Goal: Information Seeking & Learning: Learn about a topic

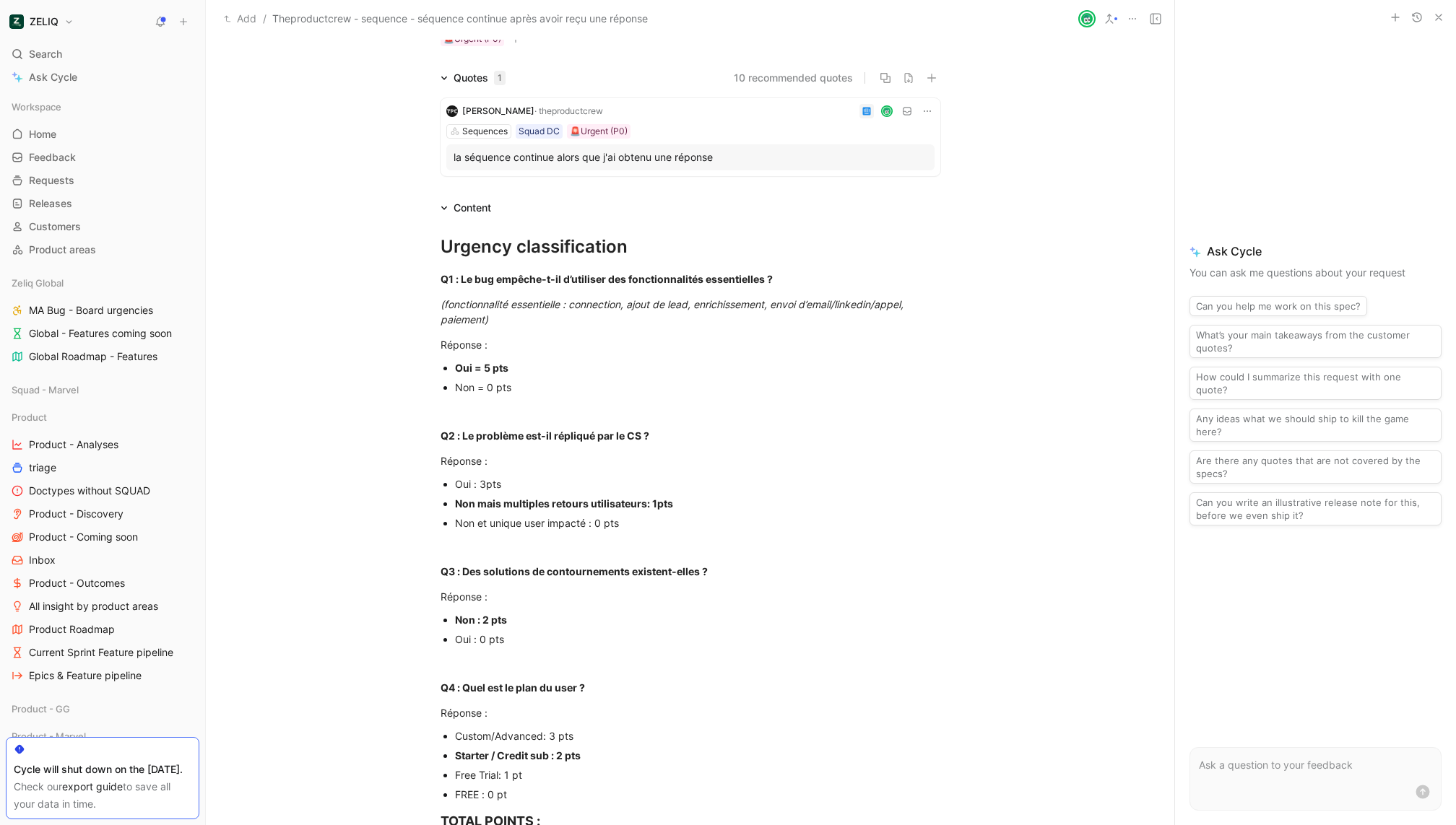
scroll to position [119, 0]
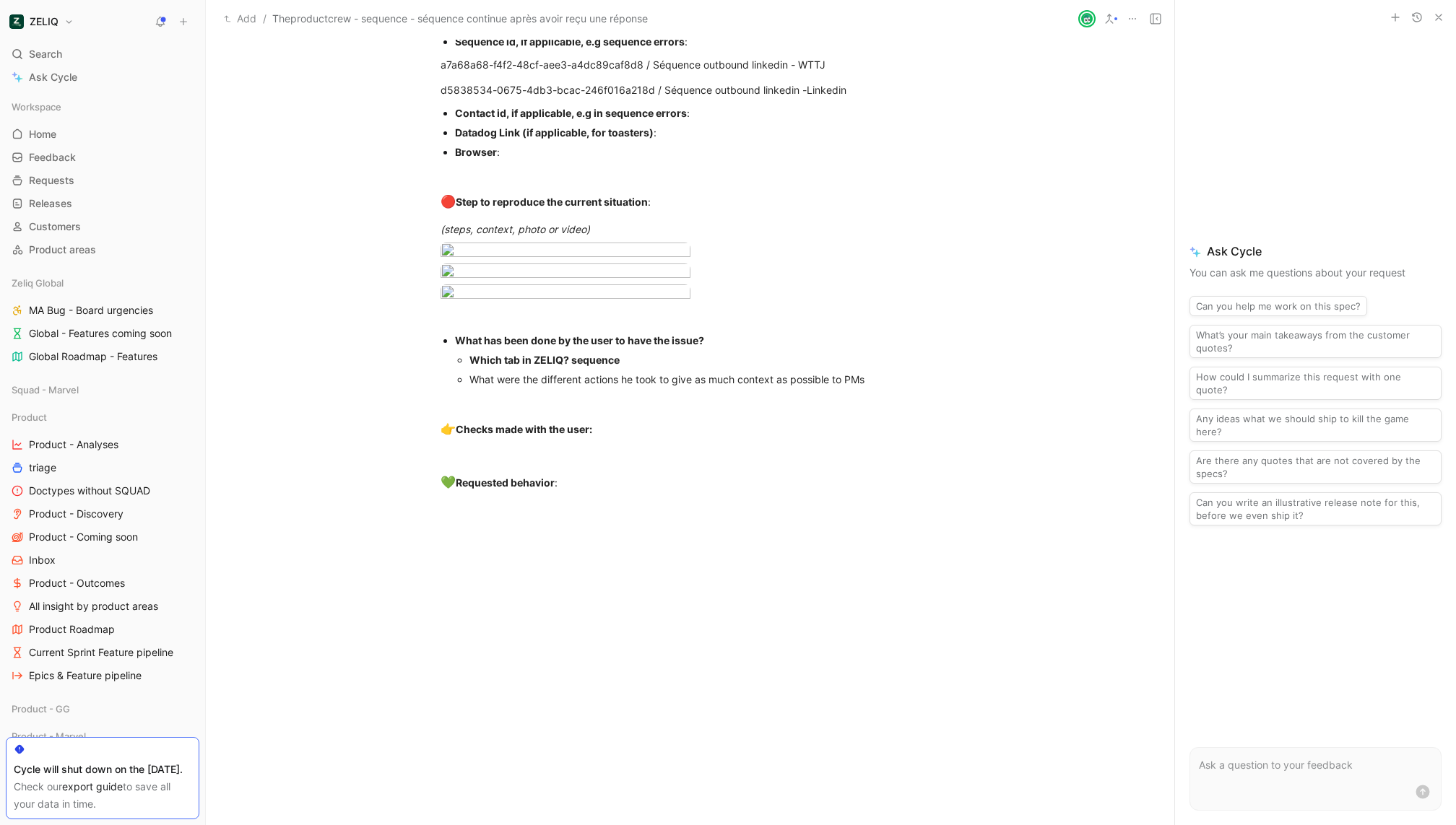
scroll to position [1153, 0]
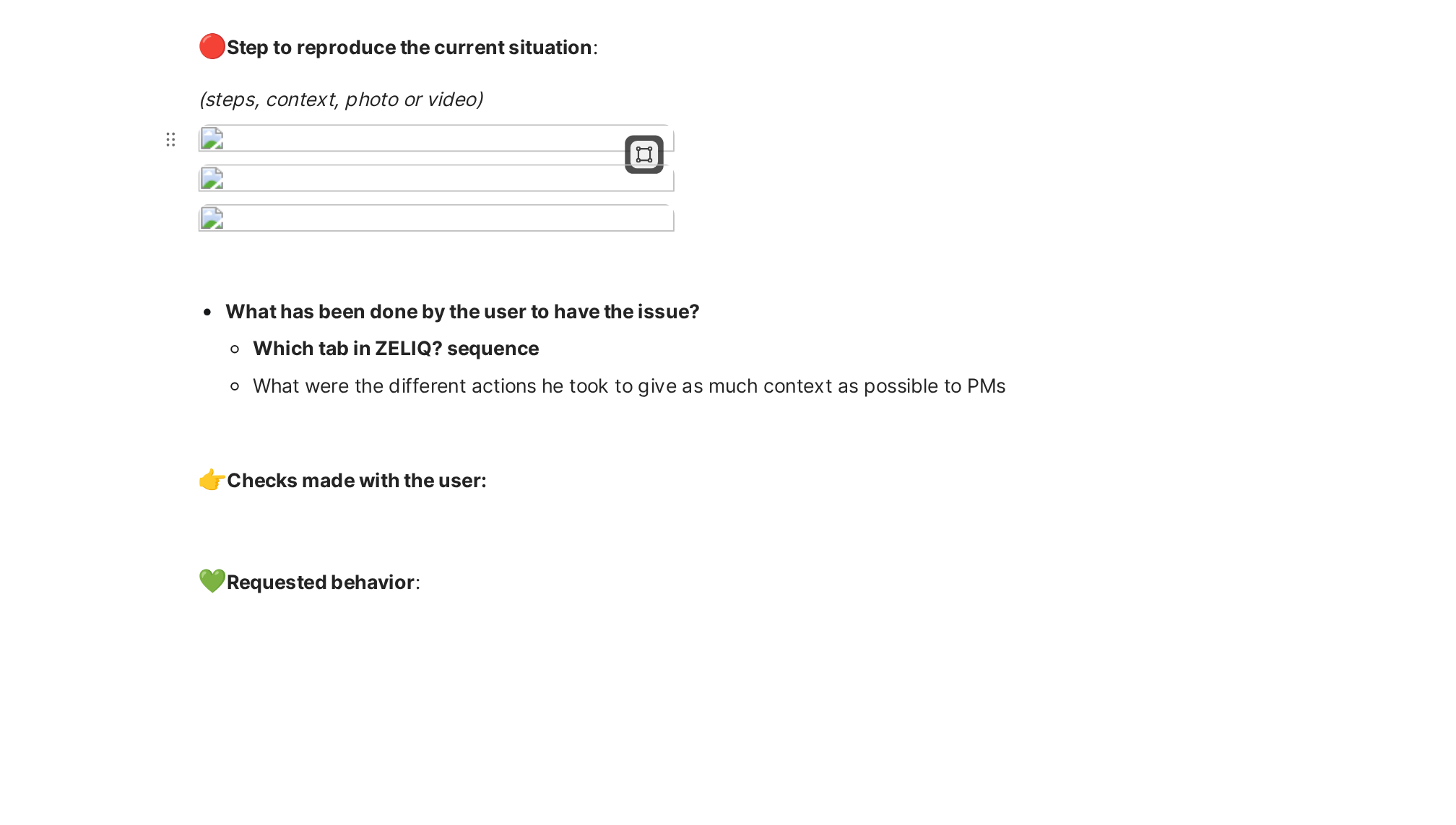
click at [677, 274] on button "button" at bounding box center [674, 269] width 15 height 15
click at [843, 273] on div at bounding box center [690, 263] width 500 height 20
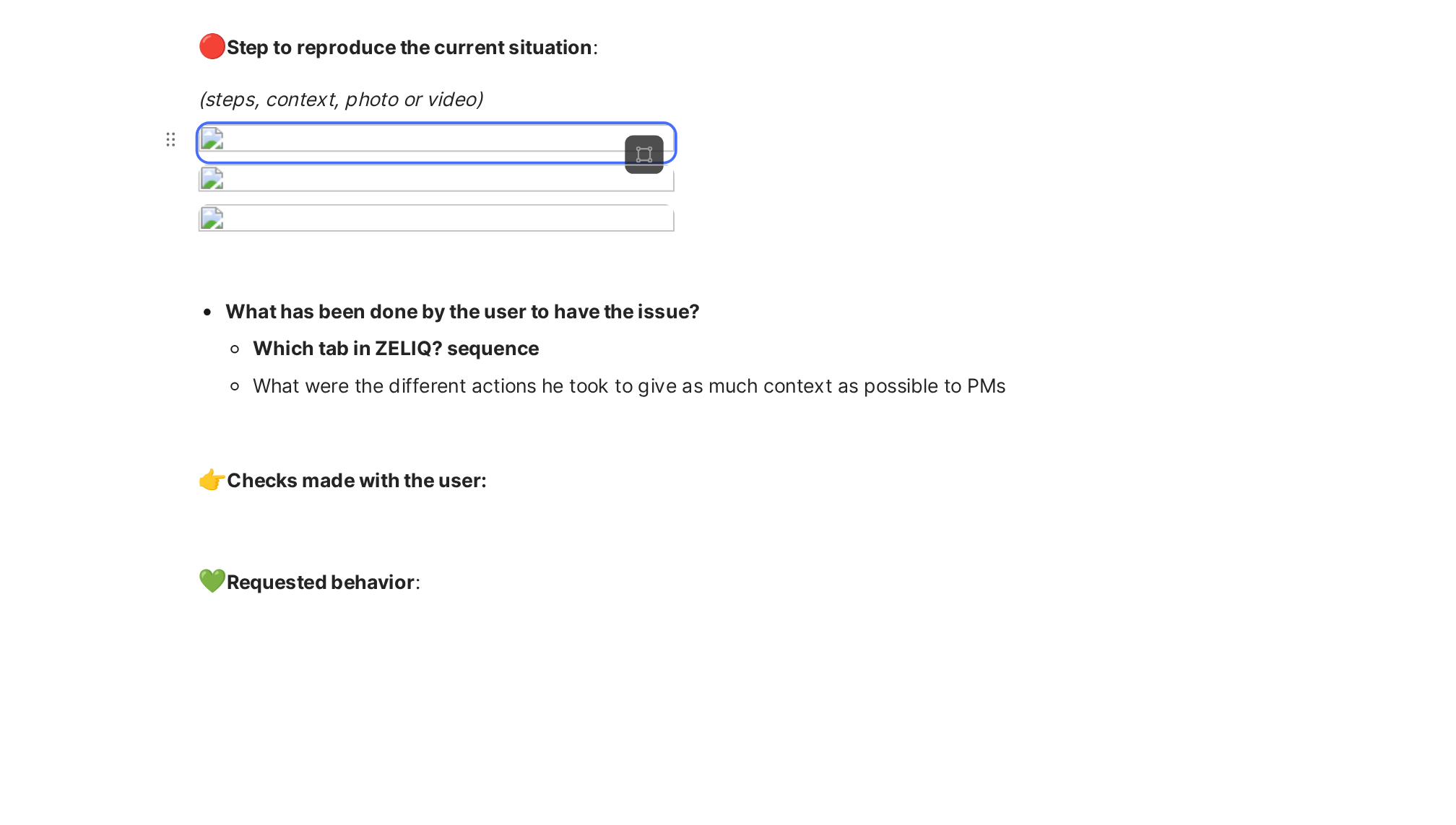
click at [590, 425] on body "ZELIQ Search ⌘ K Ask Cycle Workspace Home G then H Feedback G then F Requests G…" at bounding box center [728, 412] width 1456 height 825
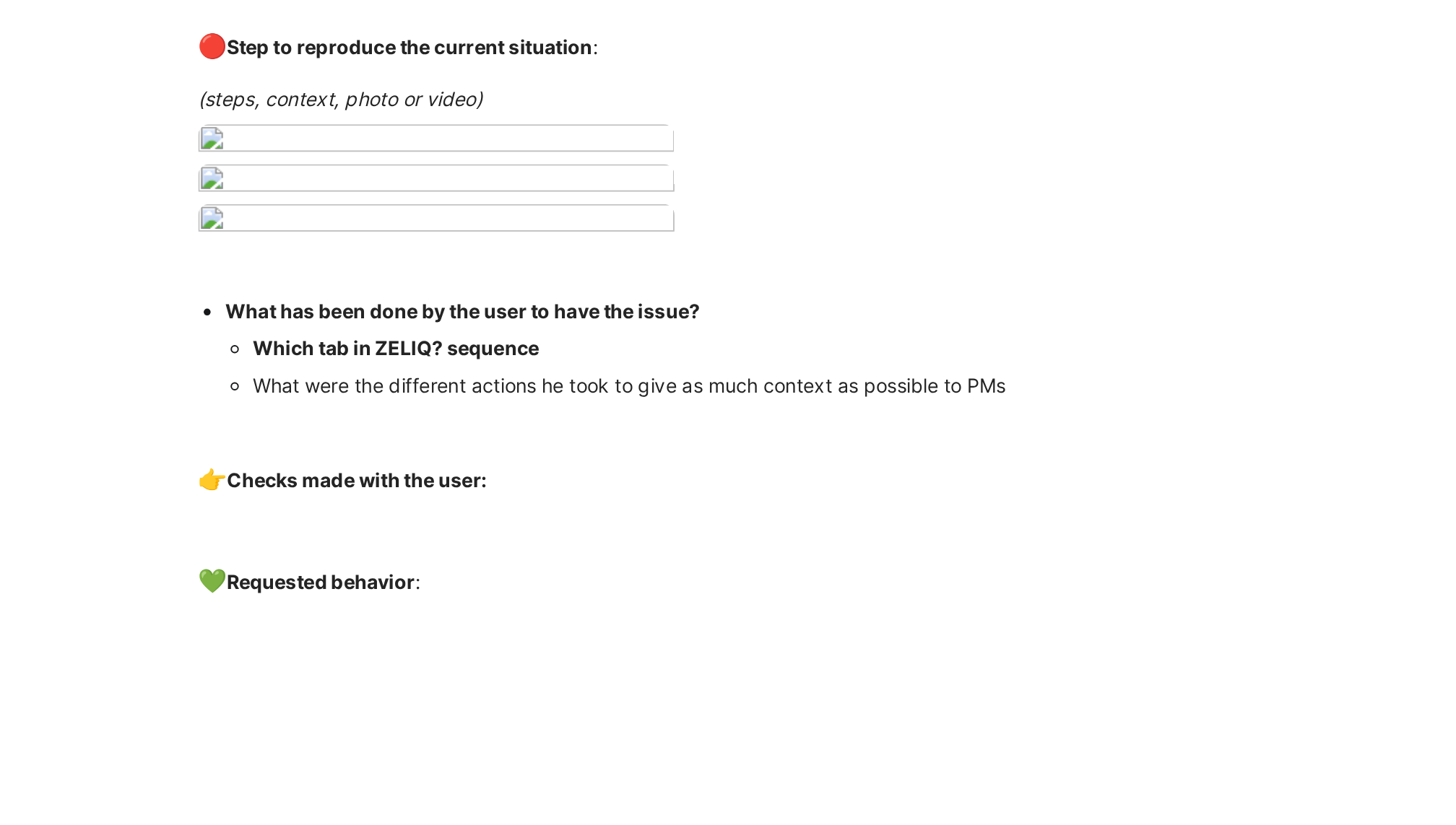
click at [592, 824] on div at bounding box center [728, 825] width 1456 height 0
click at [592, 427] on body "ZELIQ Search ⌘ K Ask Cycle Workspace Home G then H Feedback G then F Requests G…" at bounding box center [728, 412] width 1456 height 825
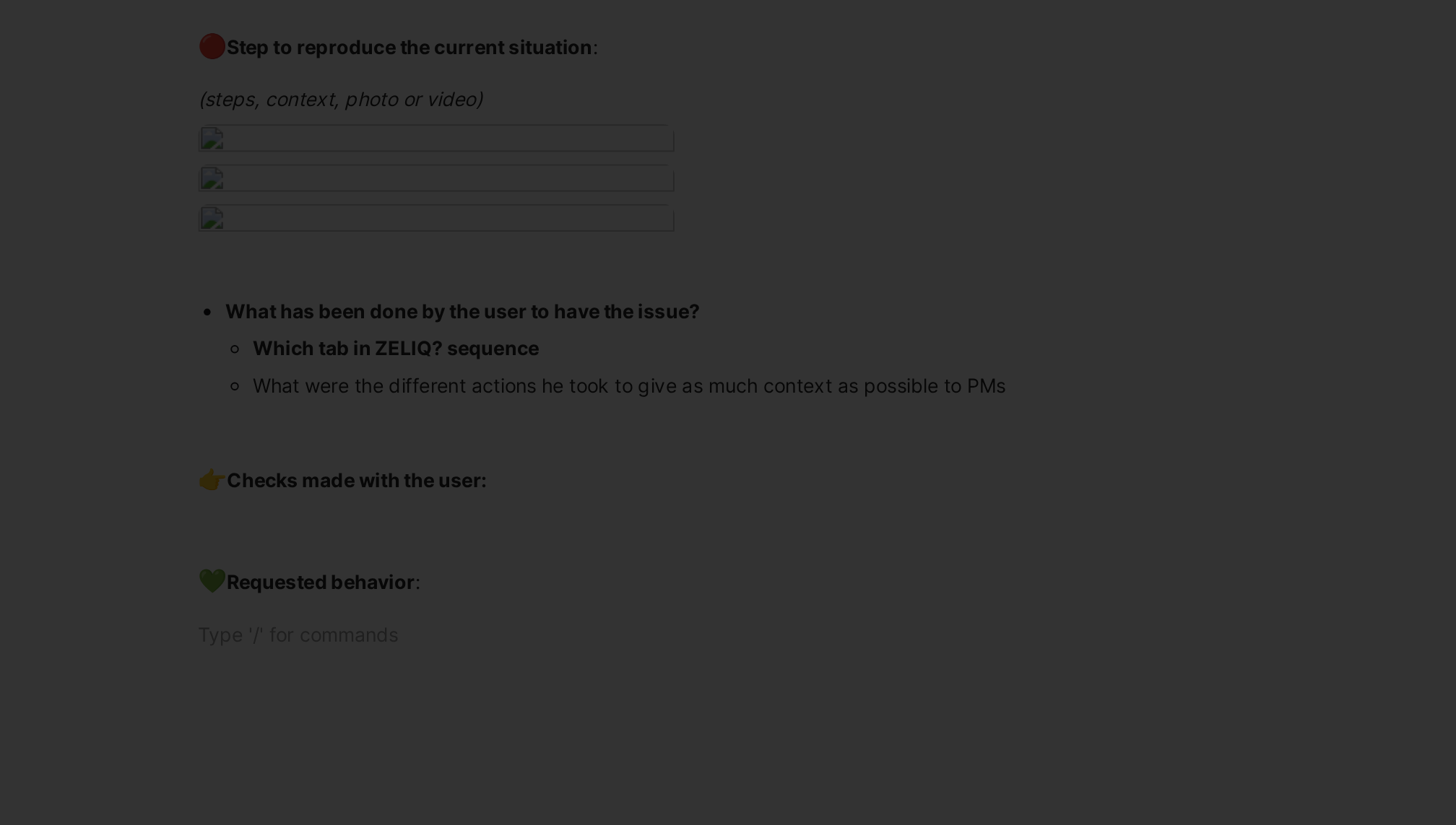
click at [592, 824] on div at bounding box center [728, 825] width 1456 height 0
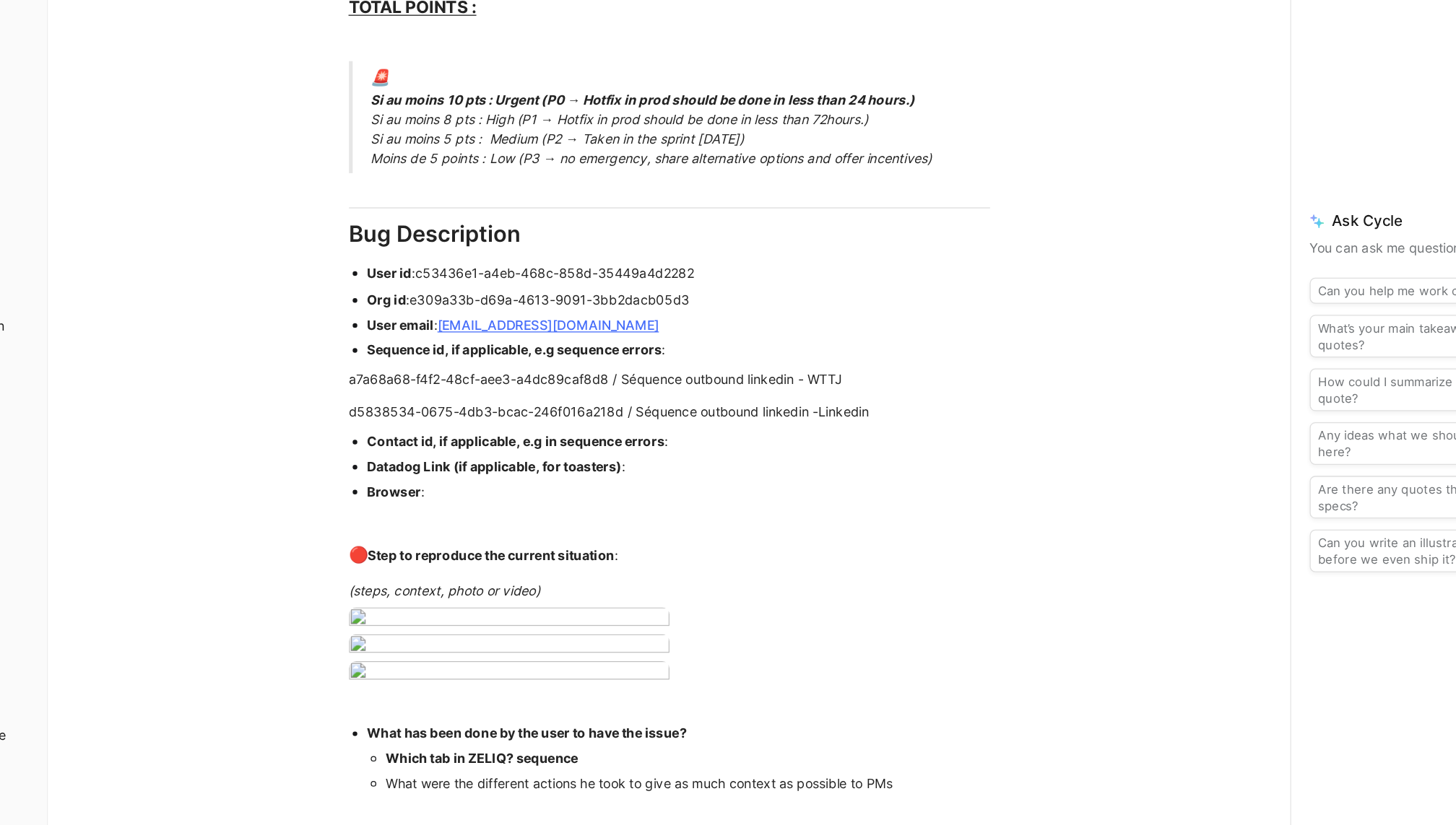
scroll to position [817, 0]
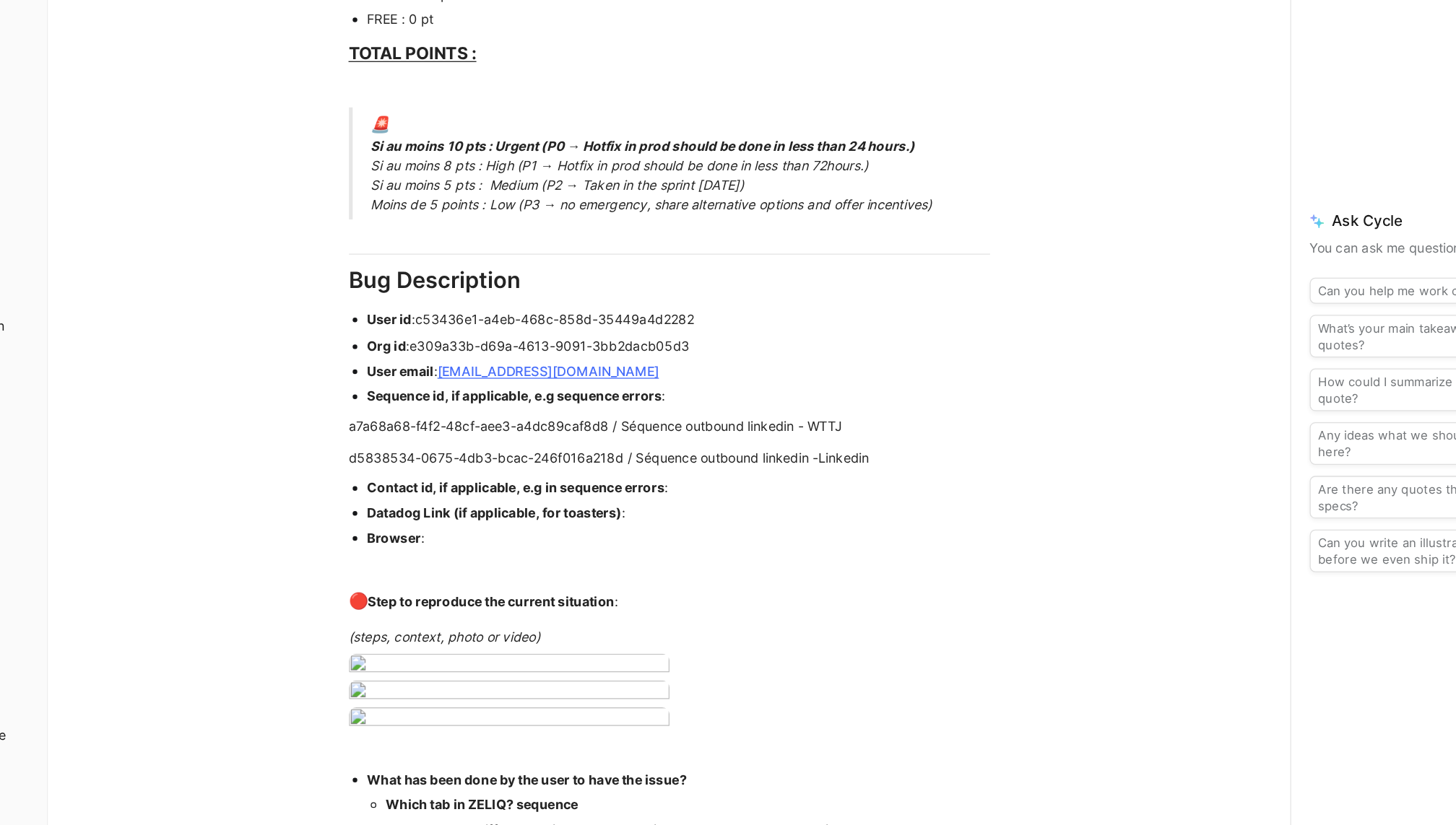
click at [388, 410] on div "Urgency classification Q1 : Le bug empêche-t-il d’utiliser des fonctionnalités …" at bounding box center [690, 198] width 969 height 1363
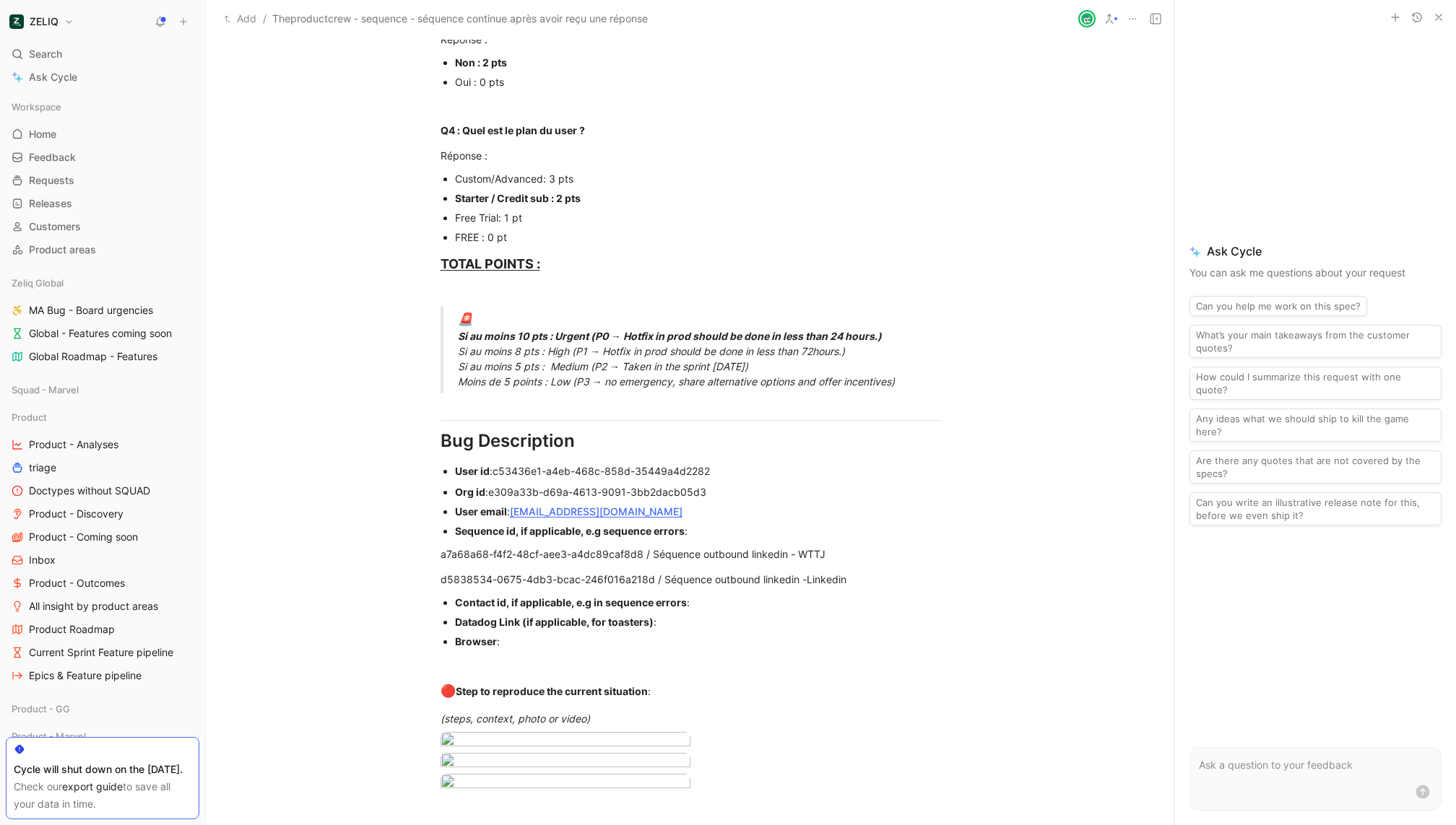
scroll to position [761, 0]
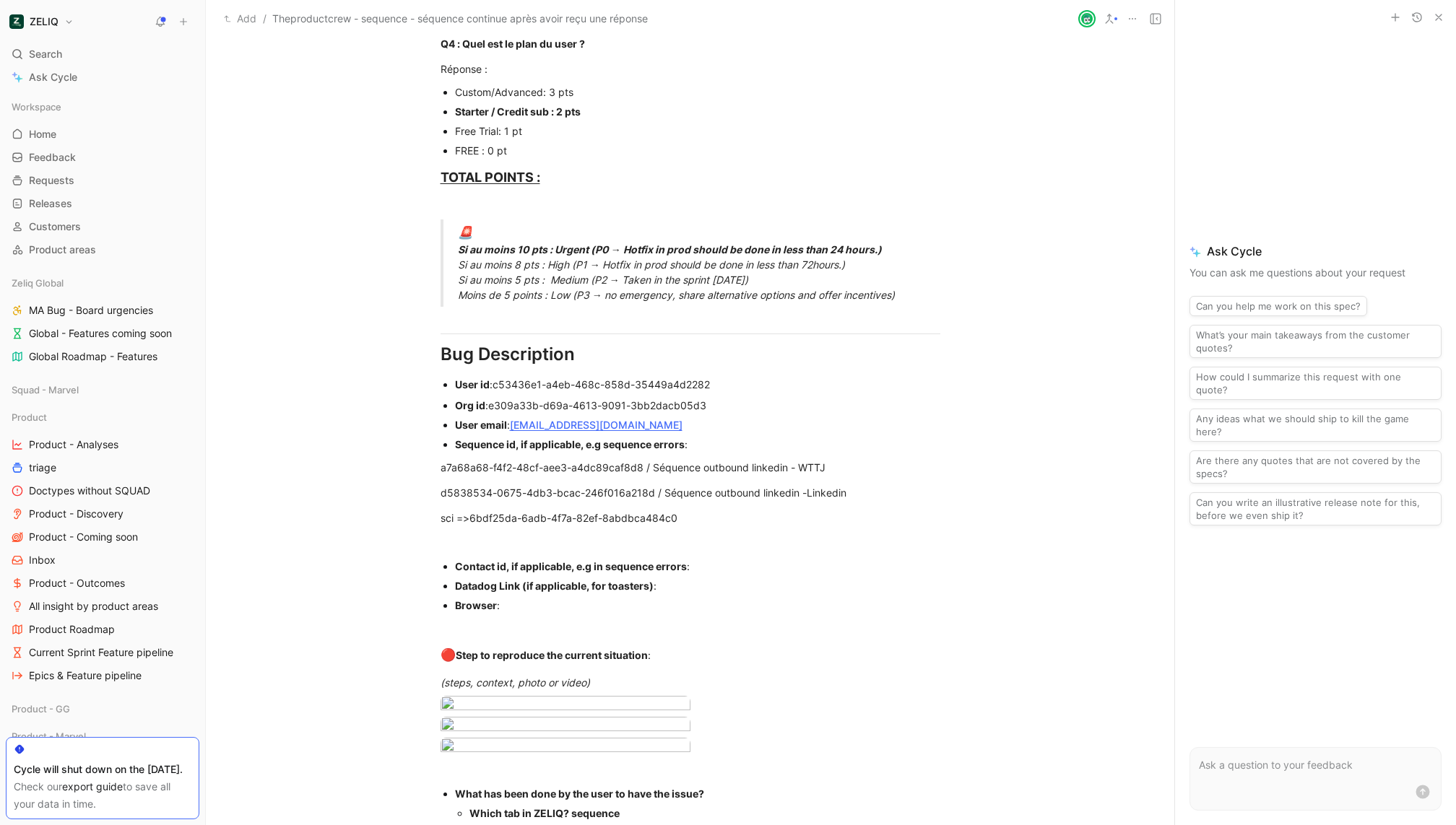
drag, startPoint x: 866, startPoint y: 497, endPoint x: 764, endPoint y: 504, distance: 102.2
click at [754, 507] on p "sci => 6bdf25da-6adb-4f7a-82ef-8abdbca484c0" at bounding box center [690, 518] width 554 height 24
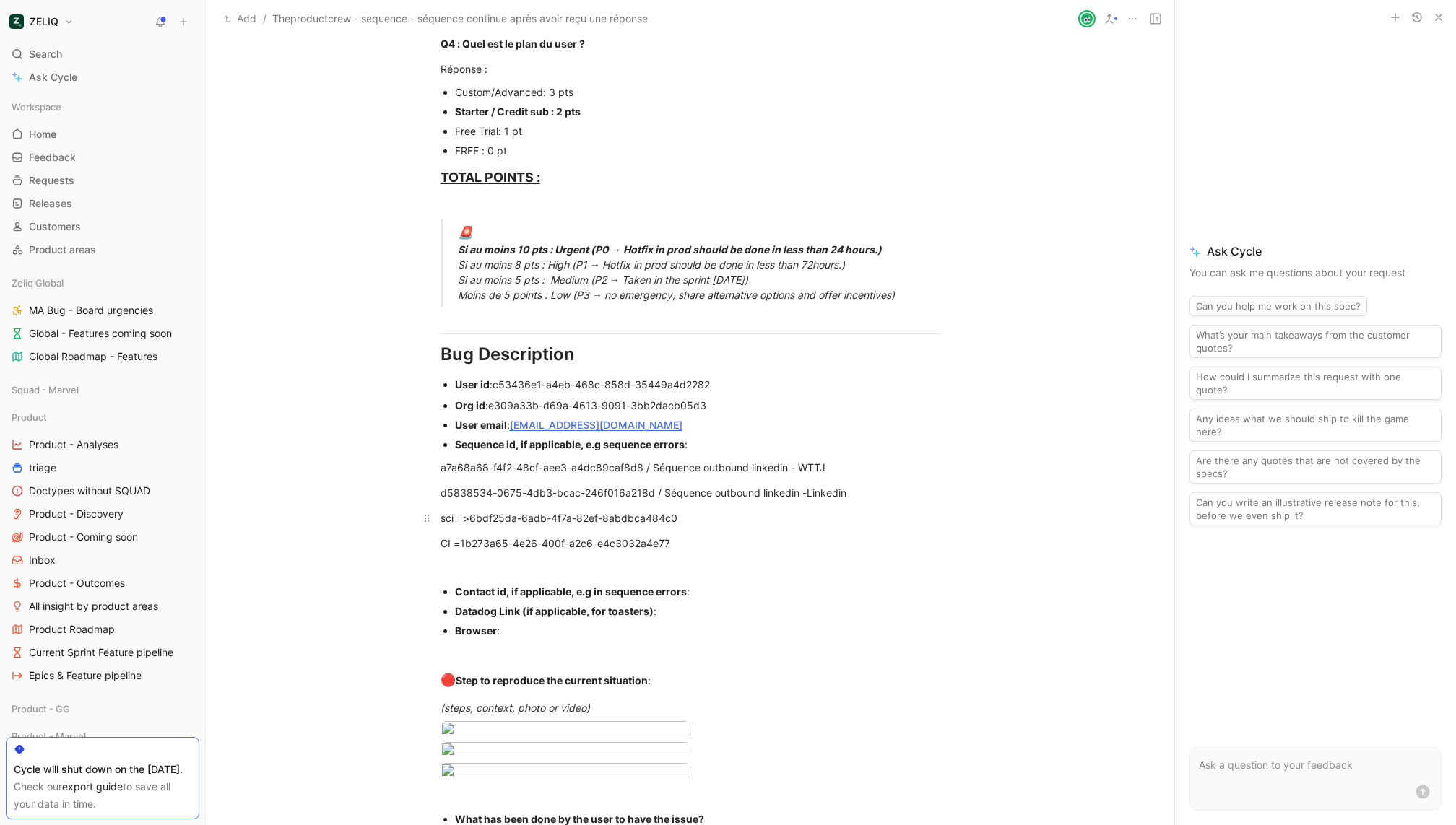
drag, startPoint x: 688, startPoint y: 517, endPoint x: 474, endPoint y: 516, distance: 214.0
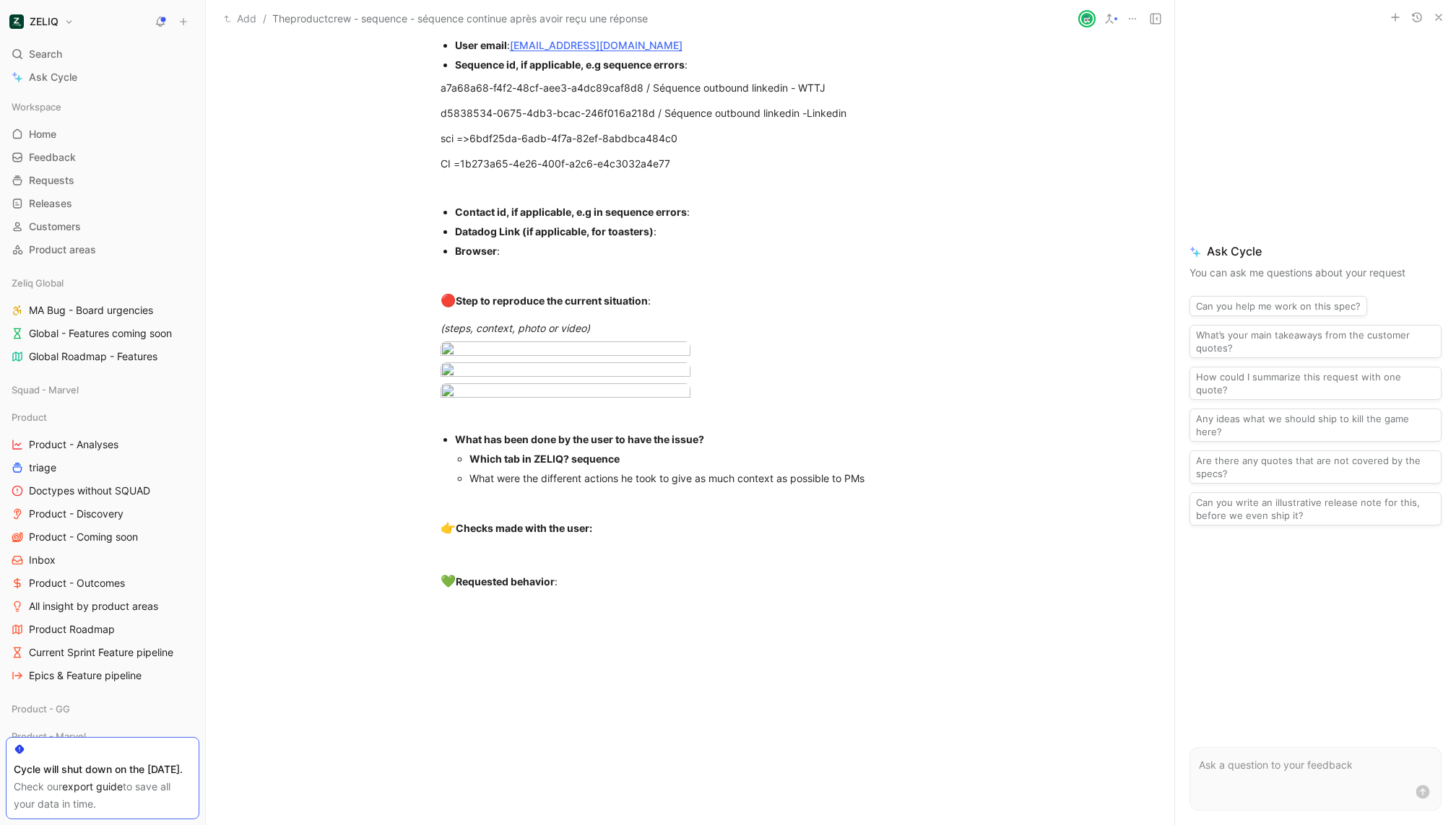
scroll to position [1195, 0]
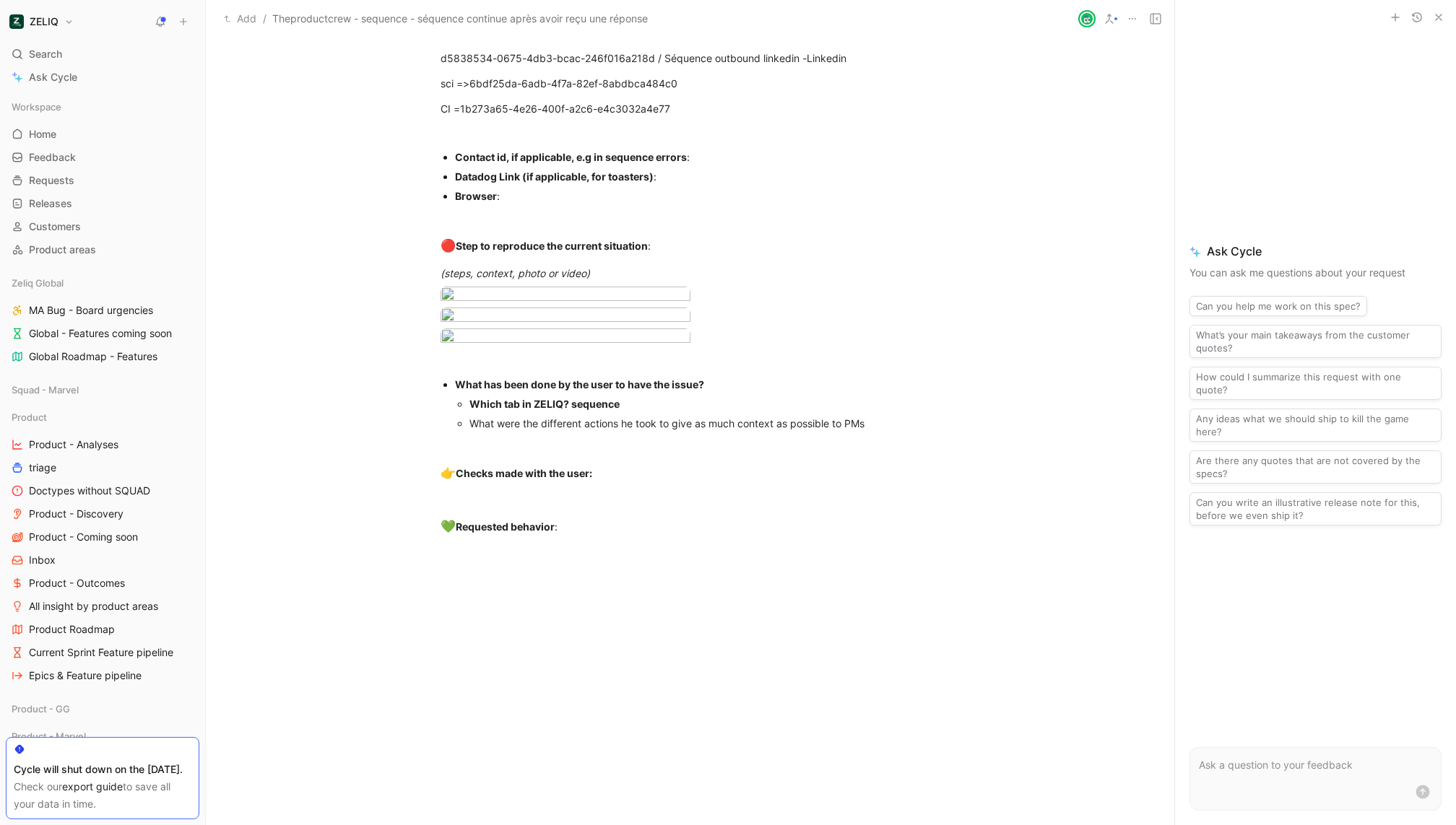
click at [509, 466] on body "ZELIQ Search ⌘ K Ask Cycle Workspace Home G then H Feedback G then F Requests G…" at bounding box center [728, 412] width 1456 height 825
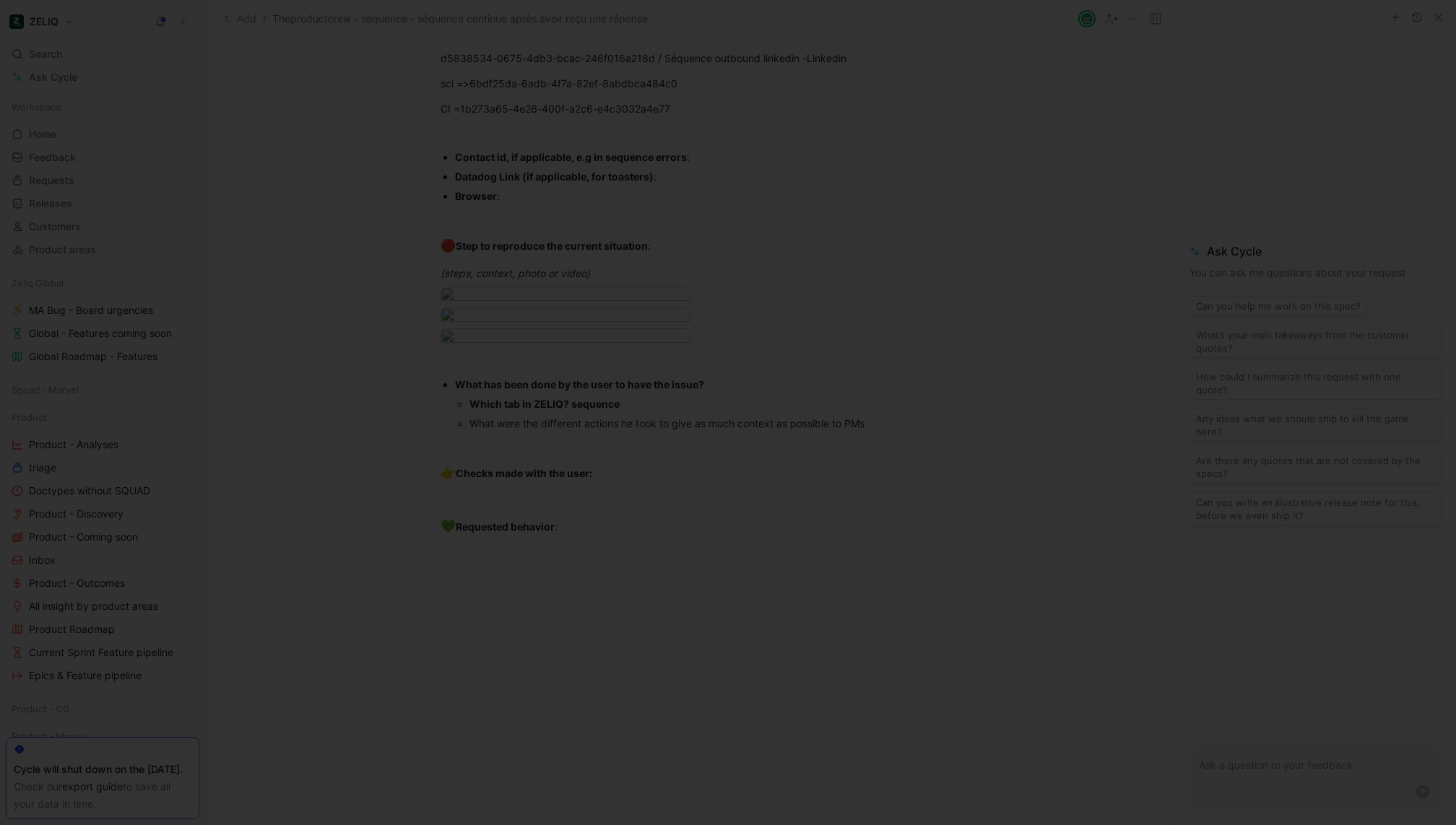
click at [232, 824] on div at bounding box center [728, 825] width 1456 height 0
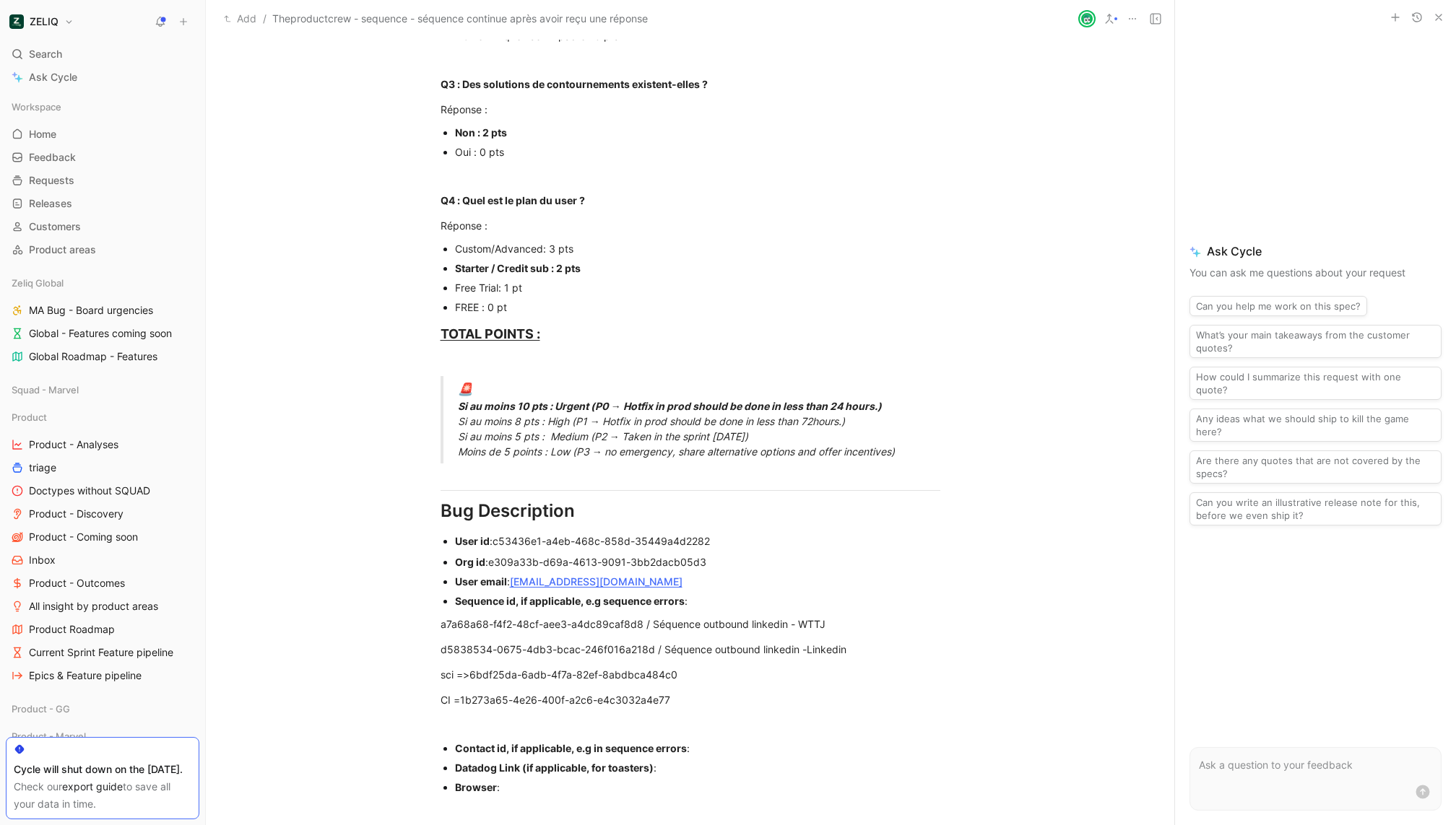
scroll to position [0, 0]
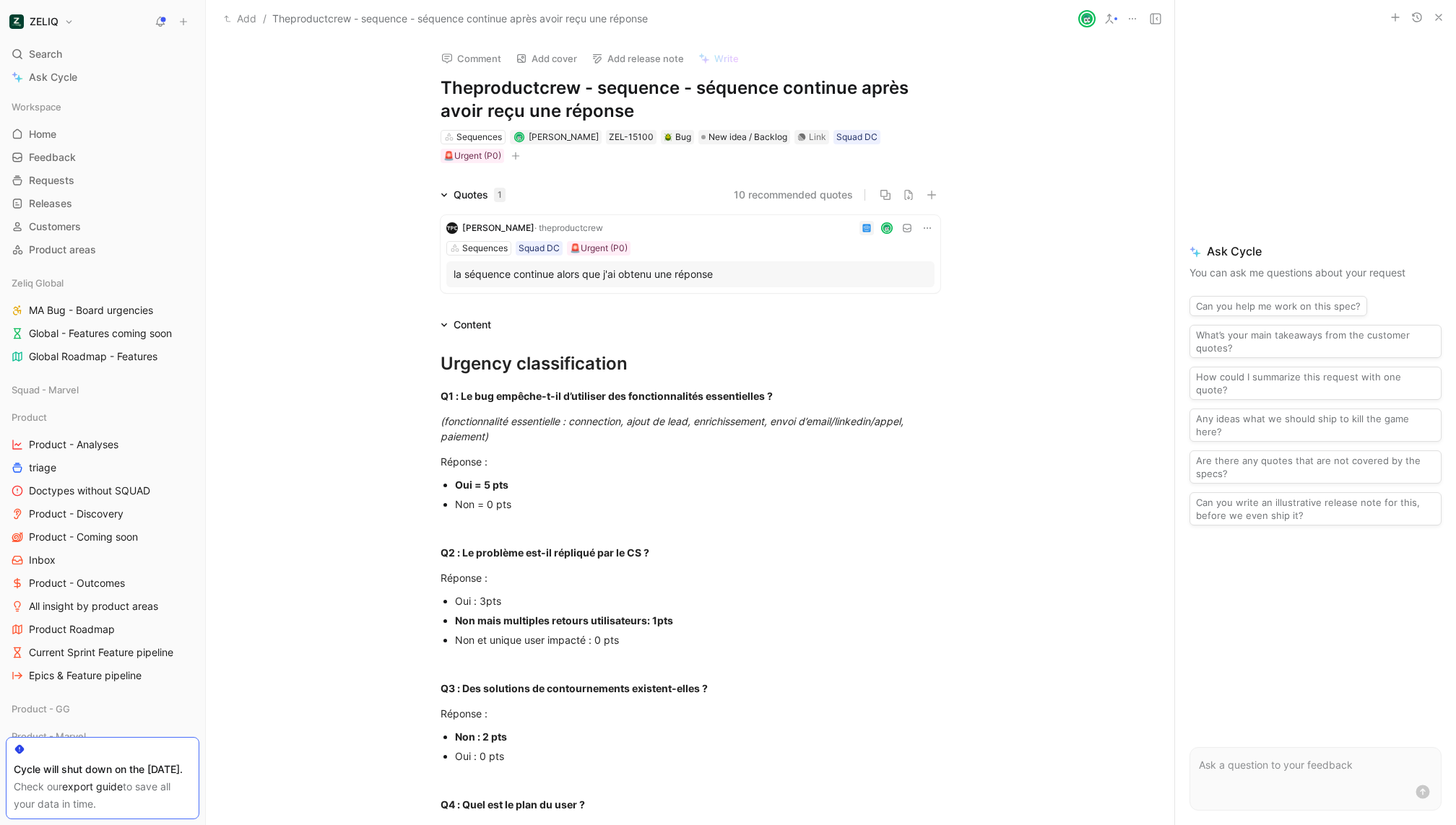
drag, startPoint x: 699, startPoint y: 87, endPoint x: 752, endPoint y: 128, distance: 67.0
click at [752, 128] on div "Comment Add cover Add release note Write Theproductcrew - sequence - séquence c…" at bounding box center [690, 101] width 554 height 127
copy h1 "séquence continue après avoir reçu une réponse"
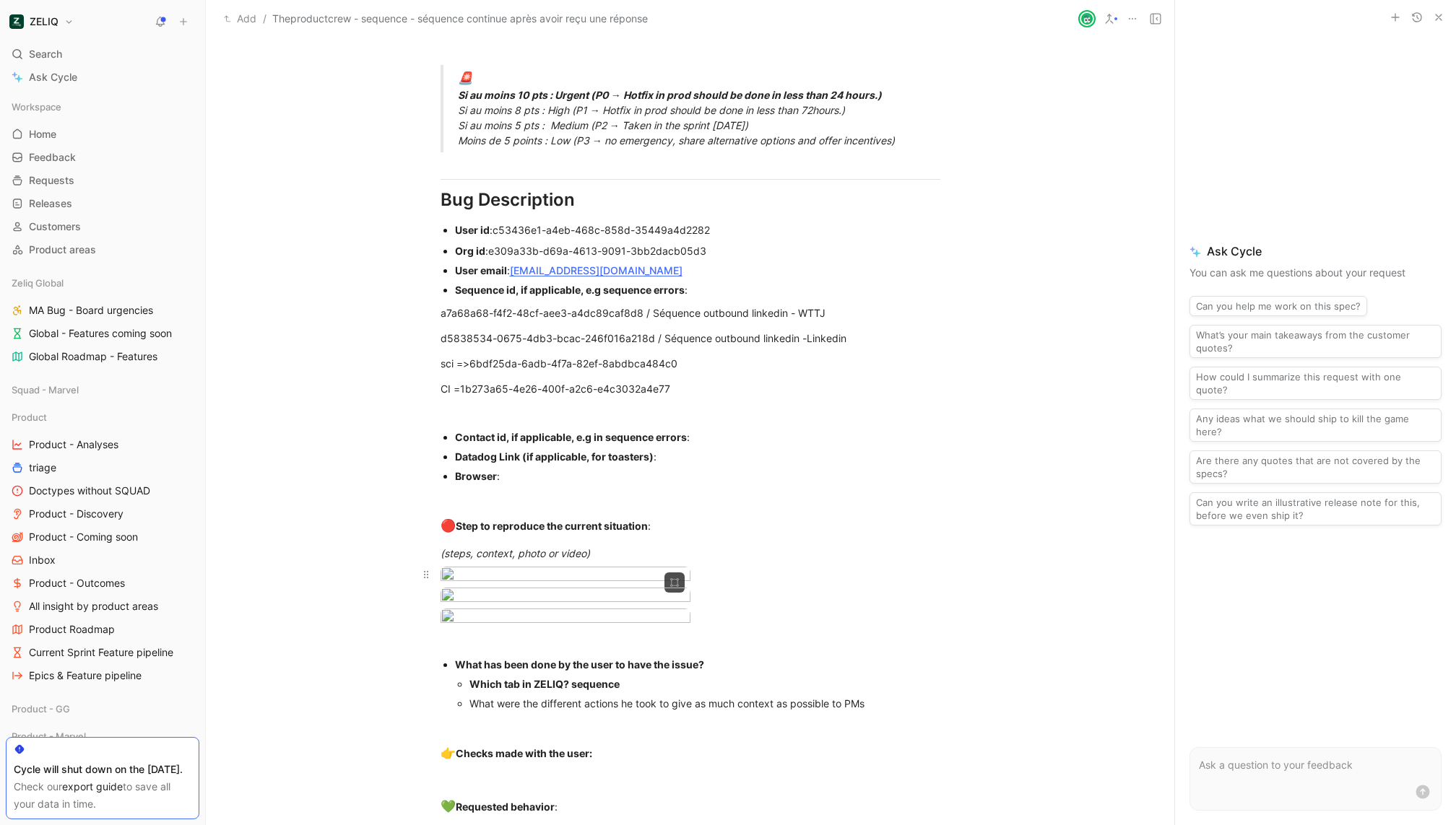
scroll to position [1072, 0]
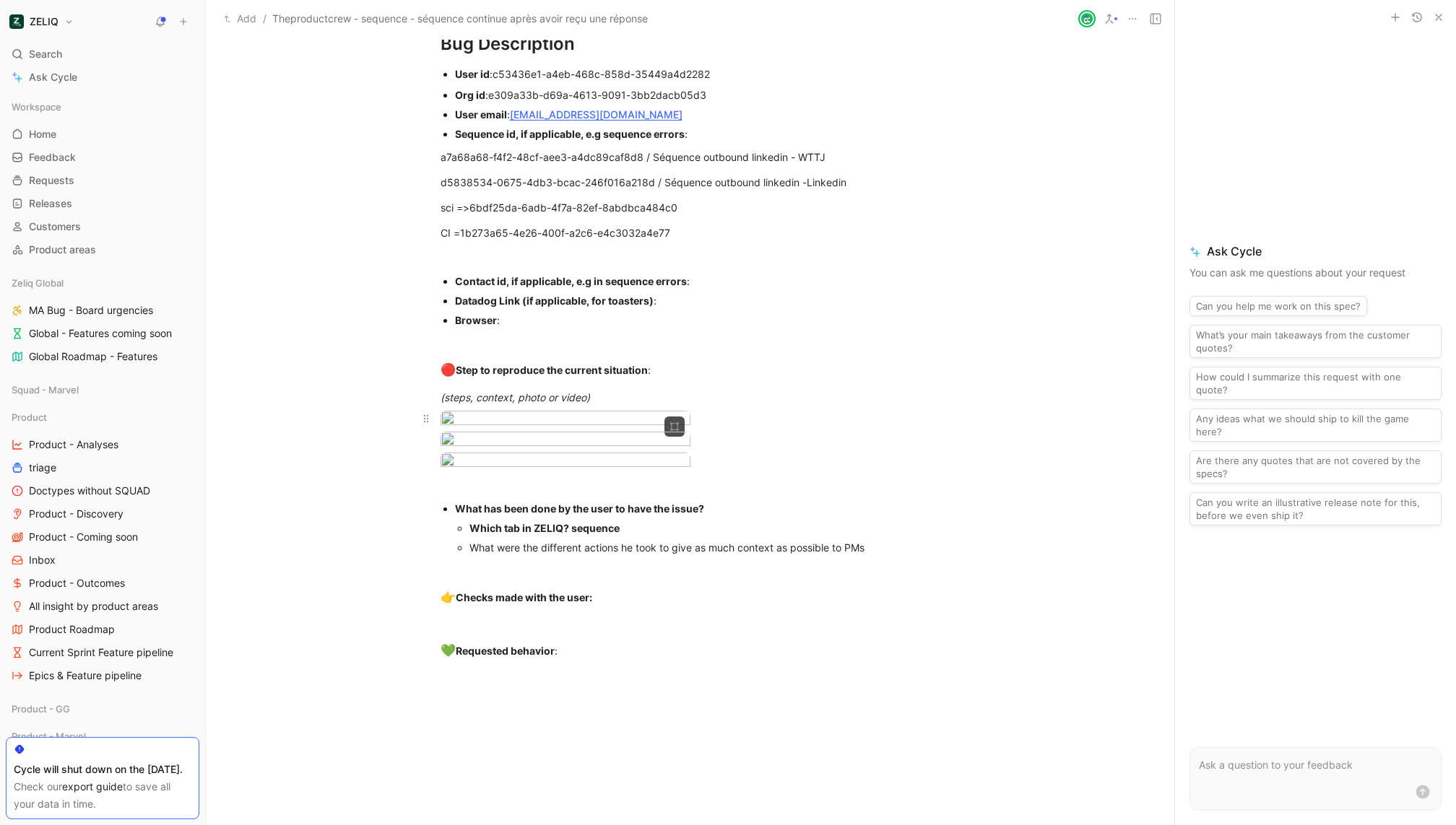
click at [586, 557] on body "ZELIQ Search ⌘ K Ask Cycle Workspace Home G then H Feedback G then F Requests G…" at bounding box center [728, 412] width 1456 height 825
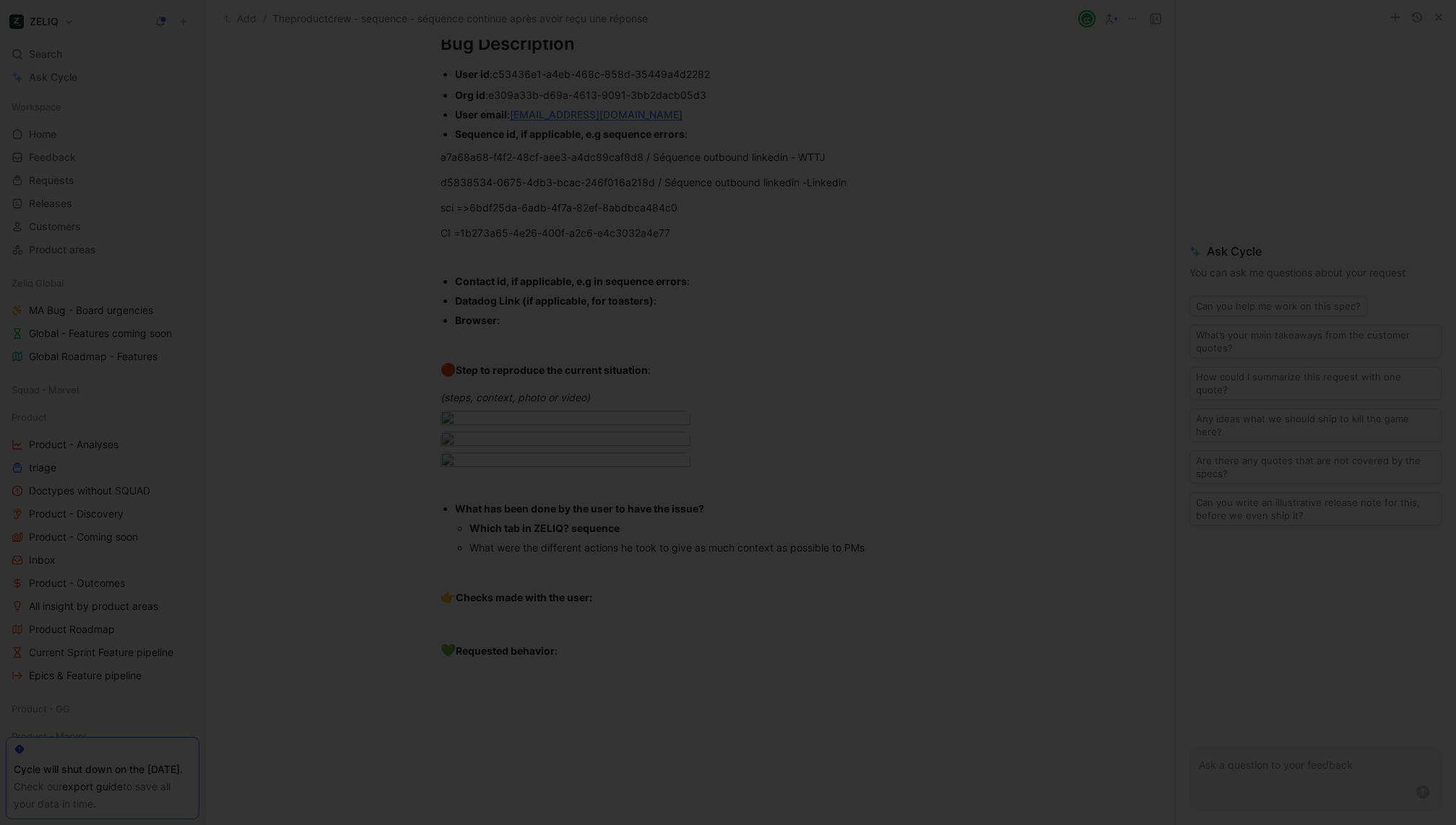
click at [1147, 824] on div at bounding box center [728, 825] width 1456 height 0
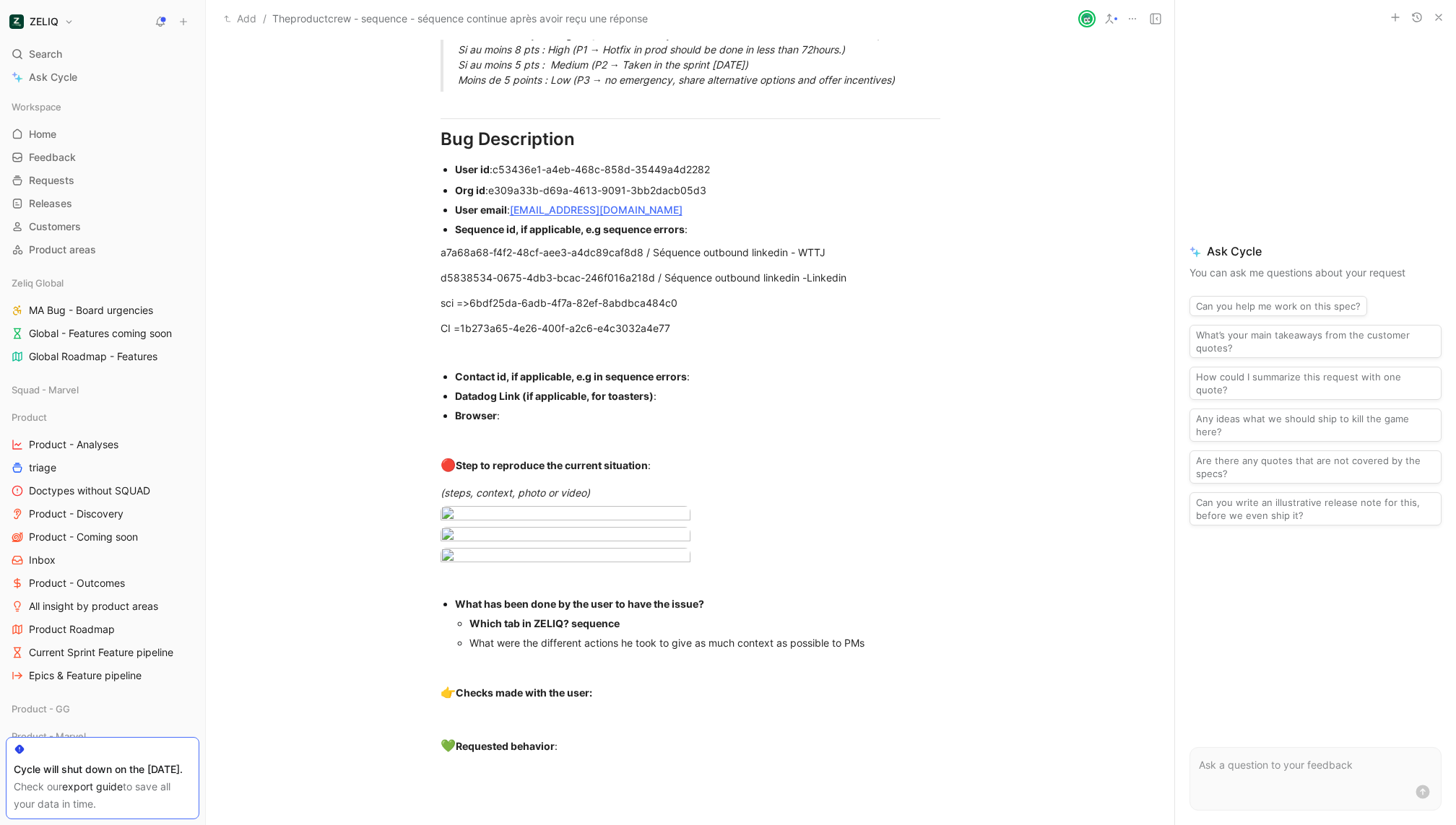
scroll to position [965, 0]
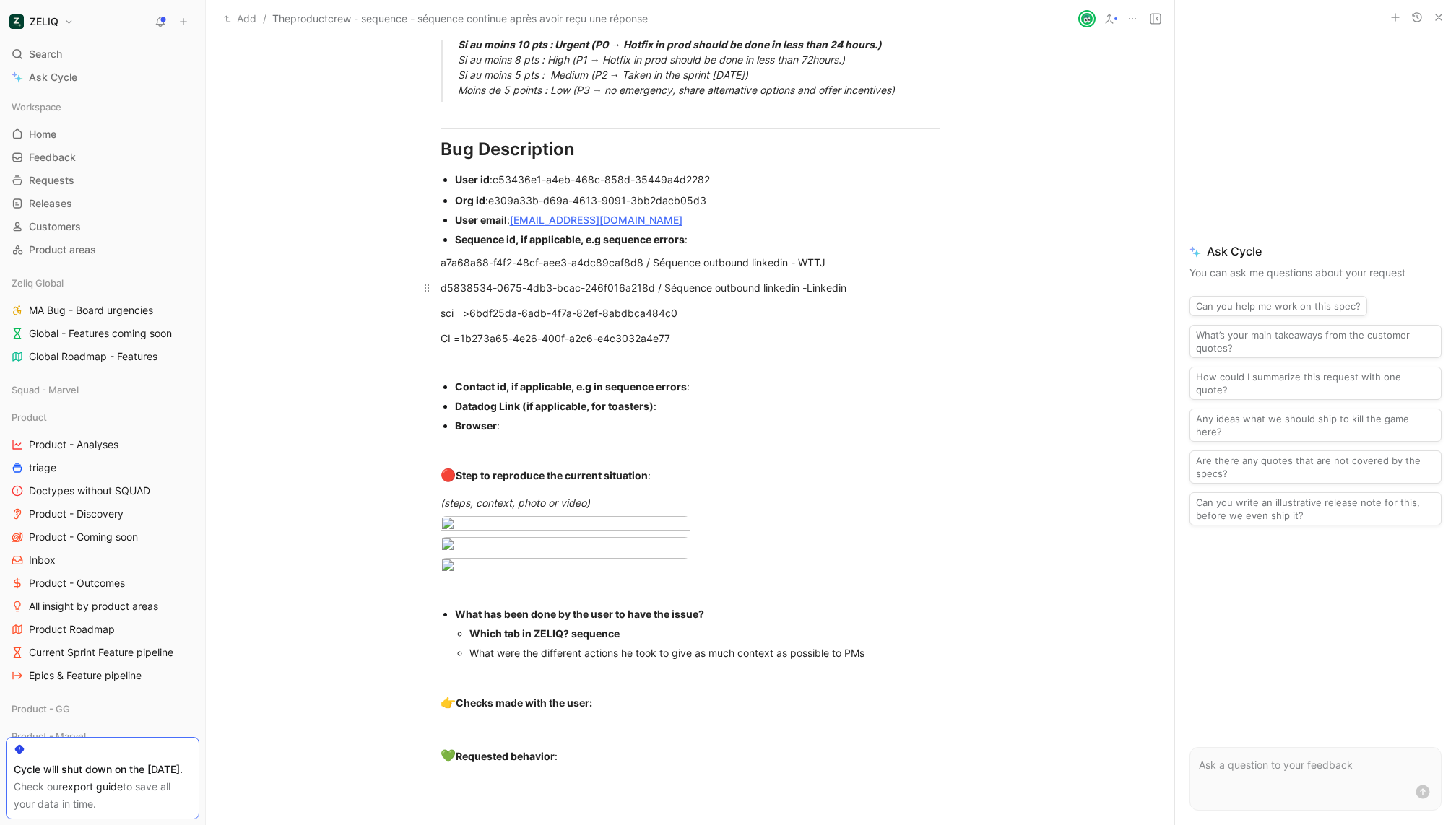
drag, startPoint x: 709, startPoint y: 316, endPoint x: 416, endPoint y: 293, distance: 293.9
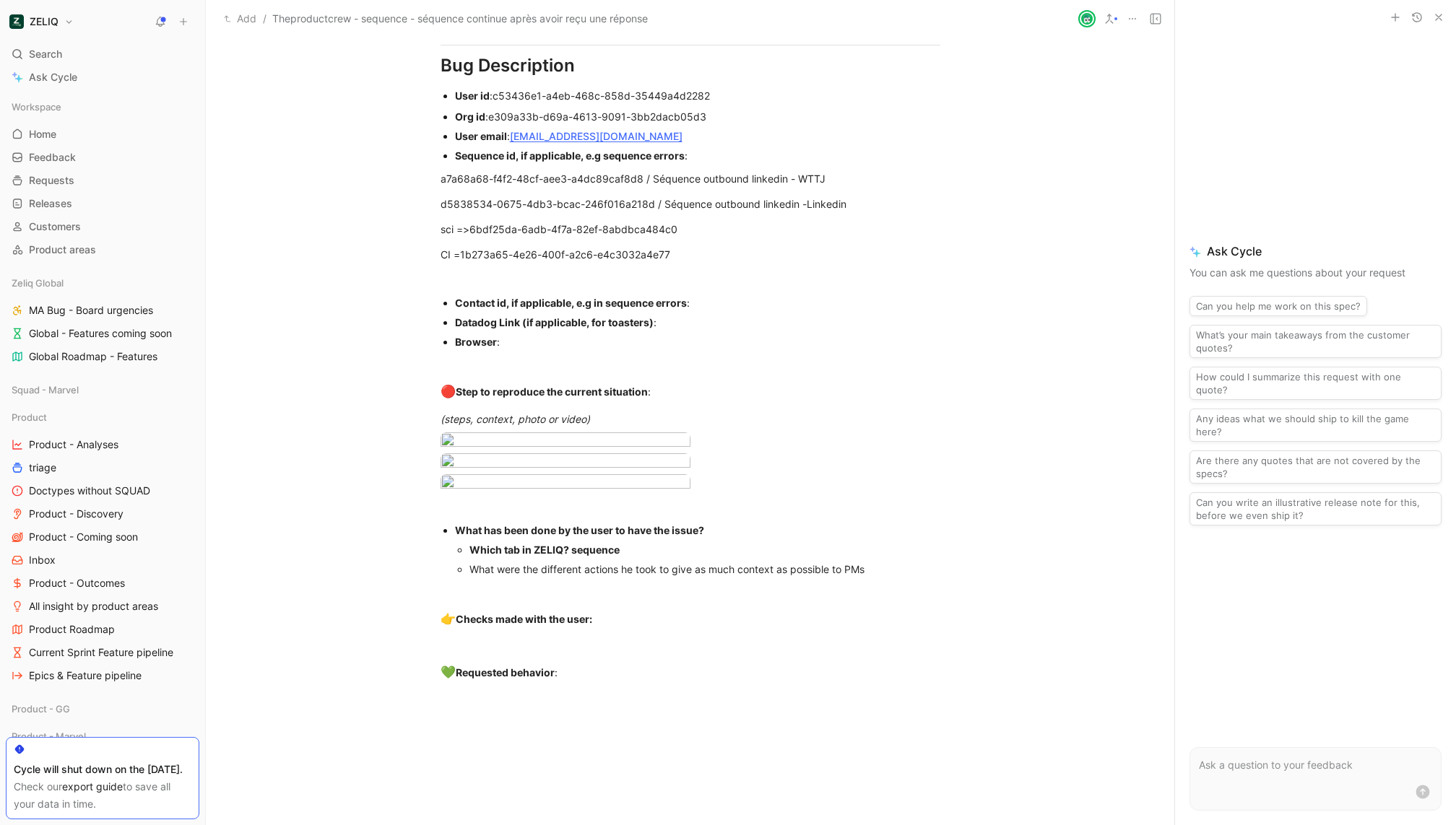
scroll to position [1047, 0]
drag, startPoint x: 694, startPoint y: 257, endPoint x: 460, endPoint y: 251, distance: 234.1
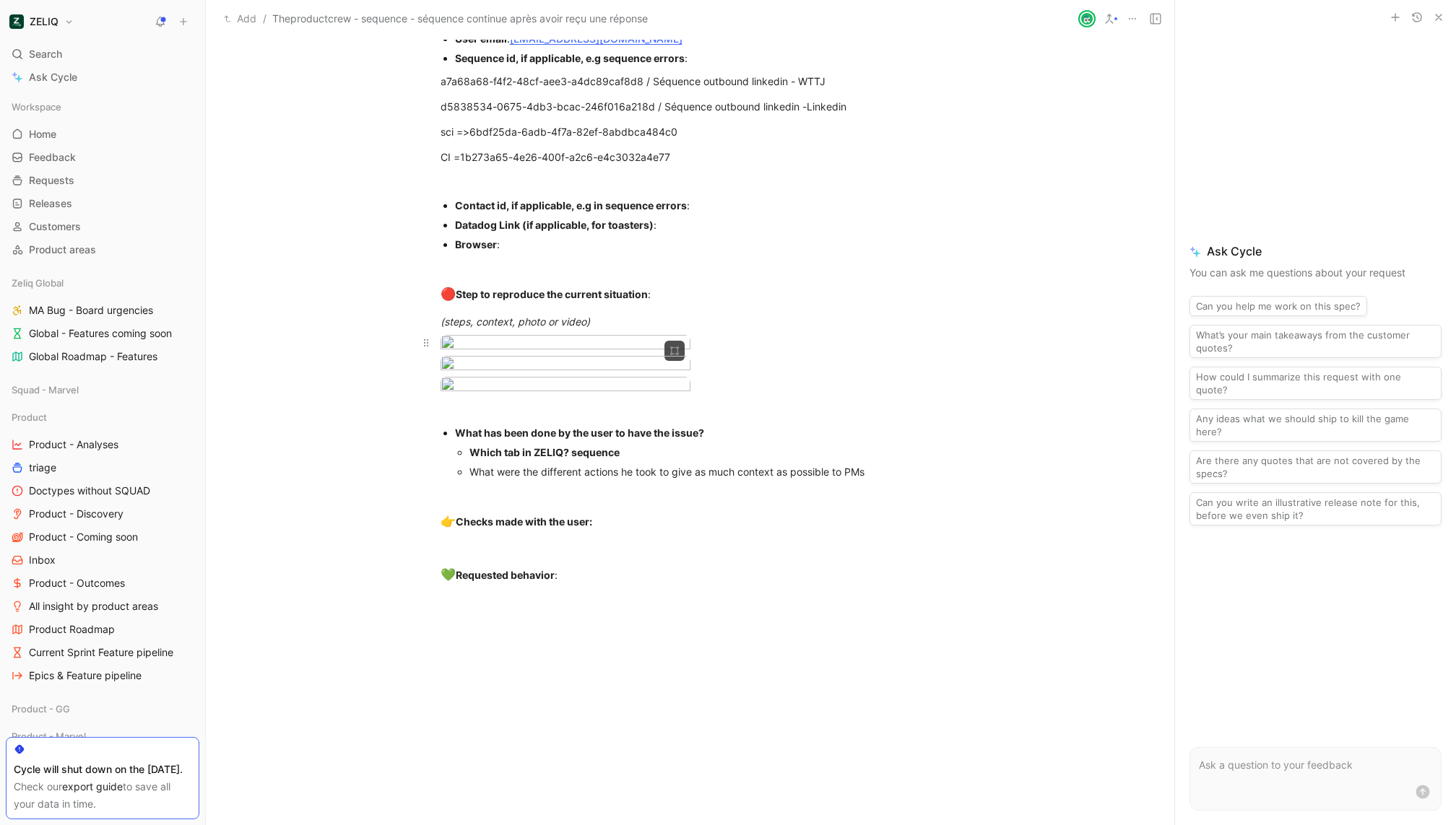
click at [563, 469] on body "ZELIQ Search ⌘ K Ask Cycle Workspace Home G then H Feedback G then F Requests G…" at bounding box center [728, 412] width 1456 height 825
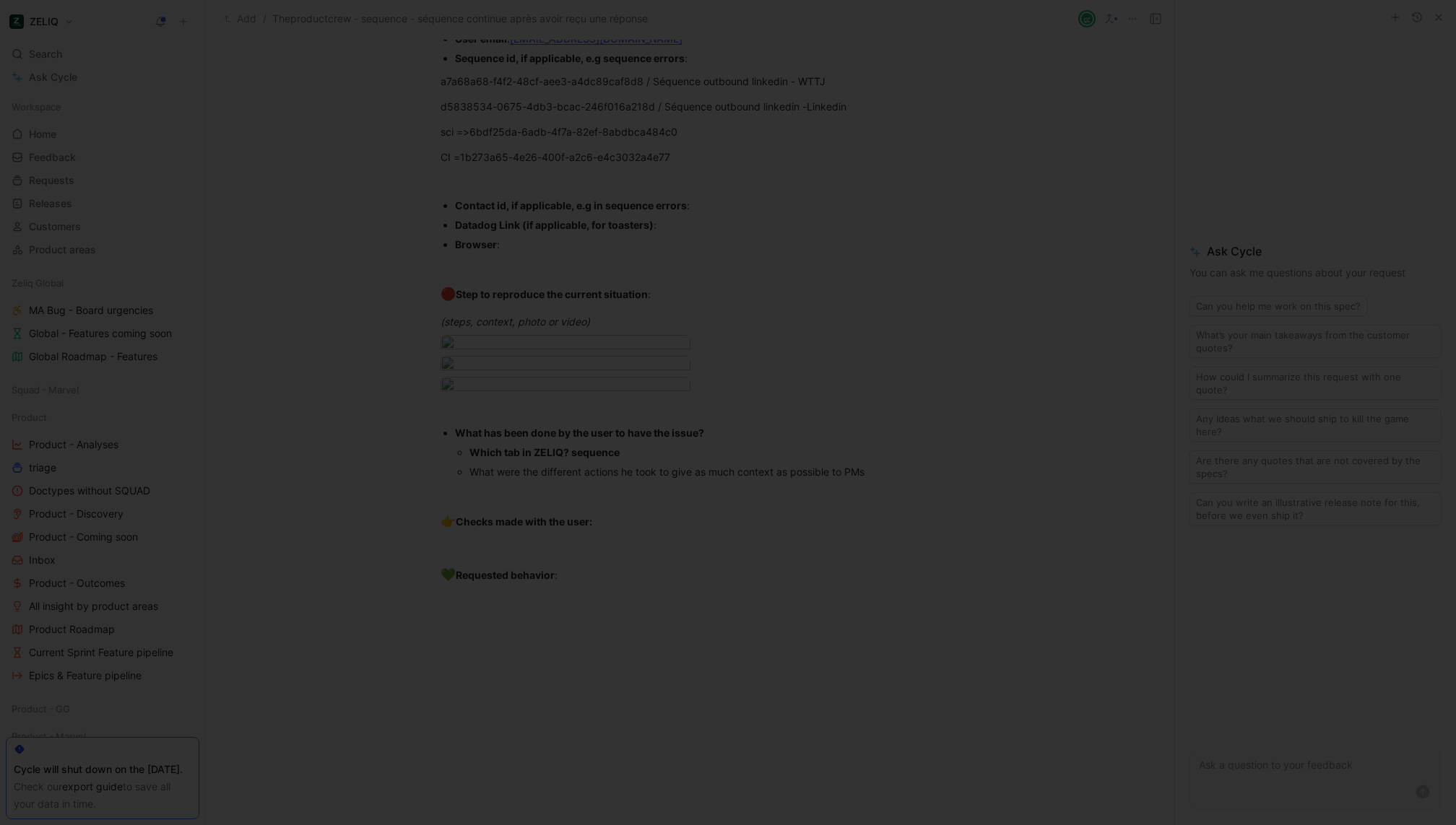
click at [1285, 824] on div at bounding box center [728, 825] width 1456 height 0
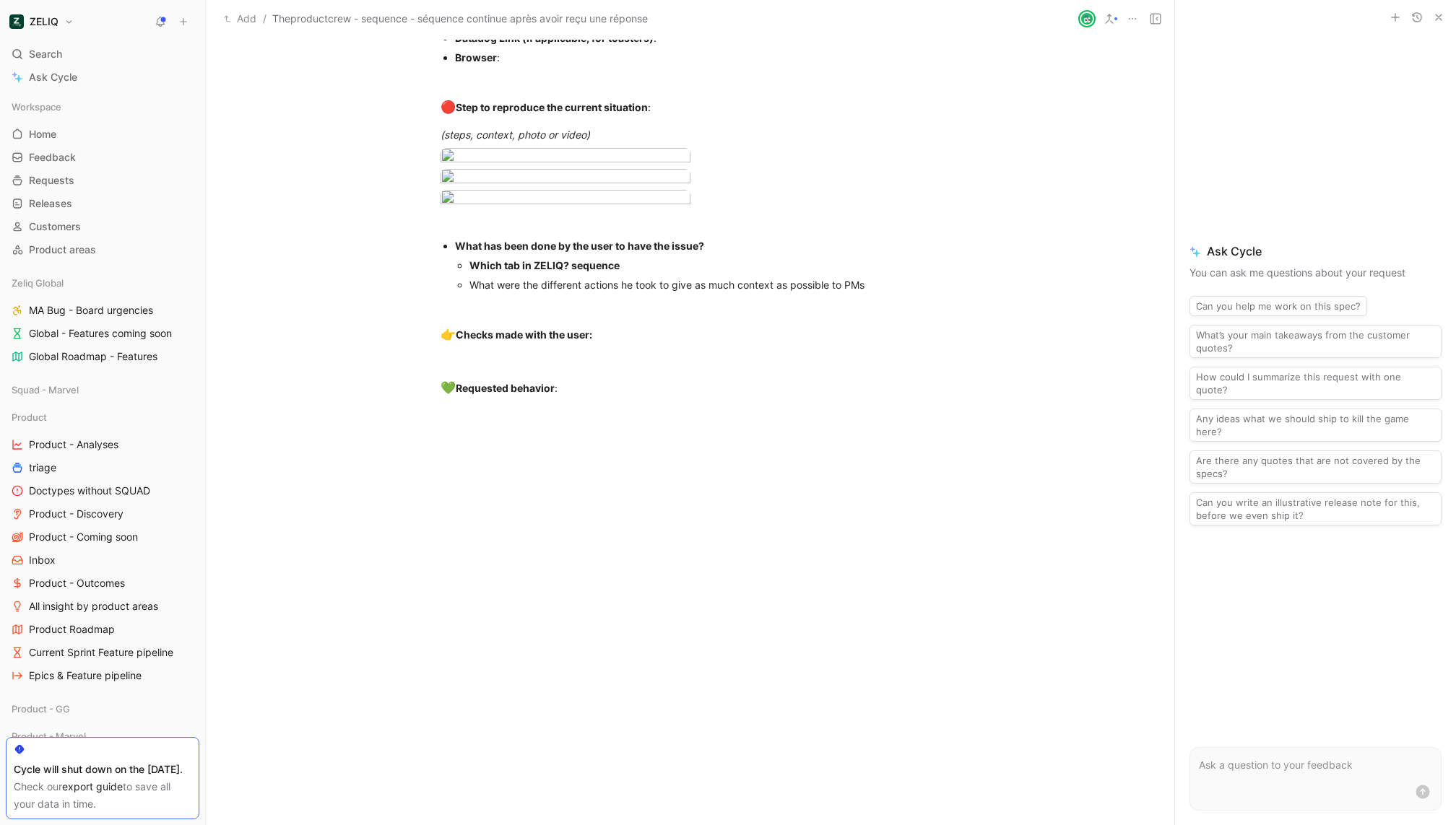
scroll to position [1917, 0]
